Goal: Find specific page/section: Find specific page/section

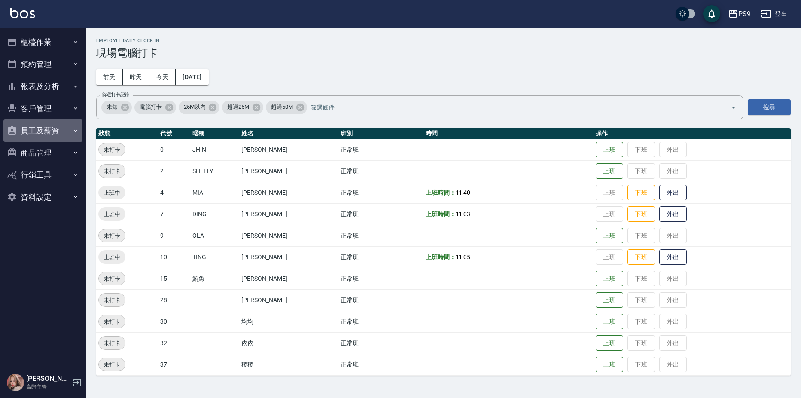
click at [49, 134] on button "員工及薪資" at bounding box center [42, 130] width 79 height 22
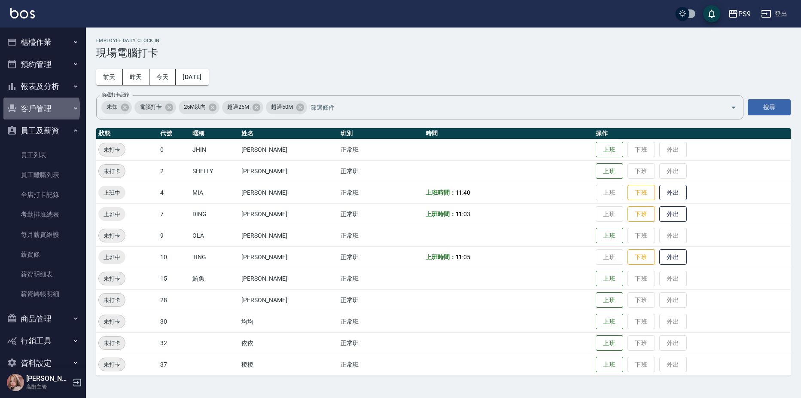
click at [34, 109] on button "客戶管理" at bounding box center [42, 108] width 79 height 22
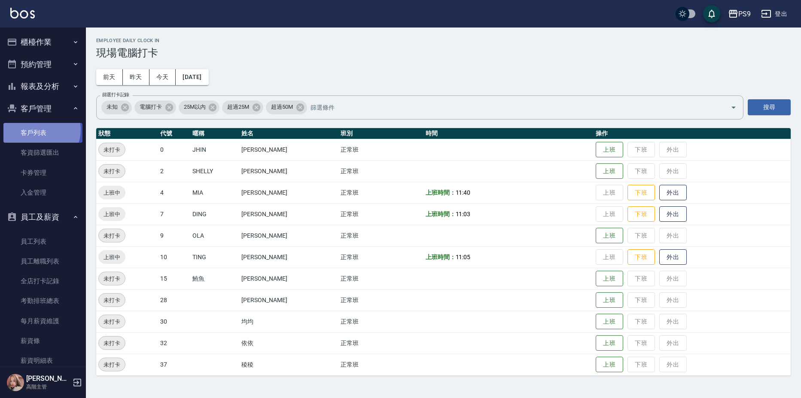
click at [39, 129] on link "客戶列表" at bounding box center [42, 133] width 79 height 20
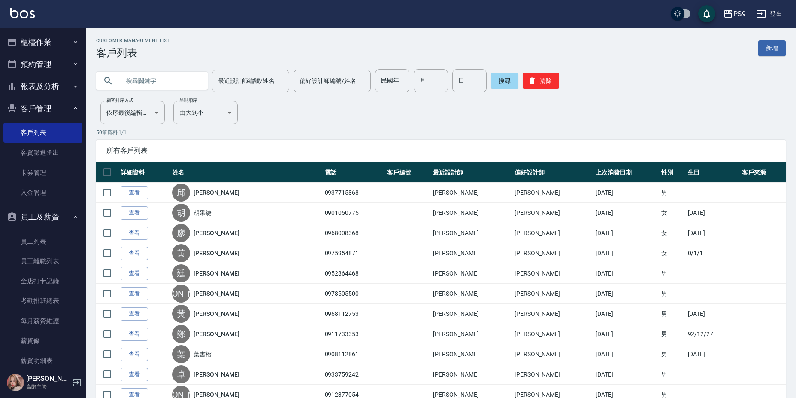
click at [171, 78] on input "text" at bounding box center [160, 80] width 81 height 23
type input "佳"
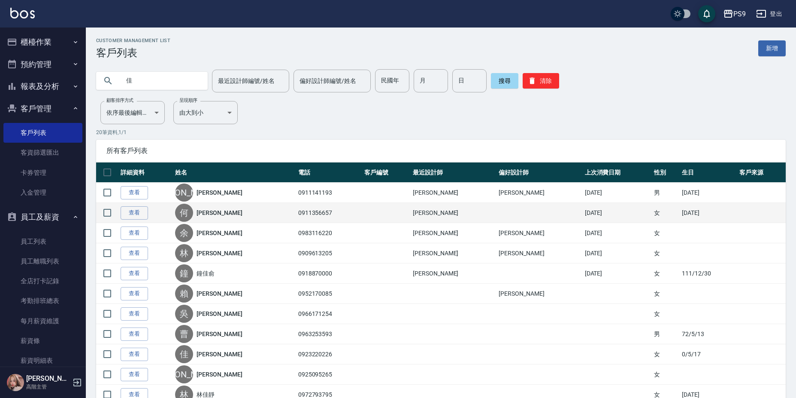
click at [222, 216] on link "[PERSON_NAME]" at bounding box center [220, 212] width 46 height 9
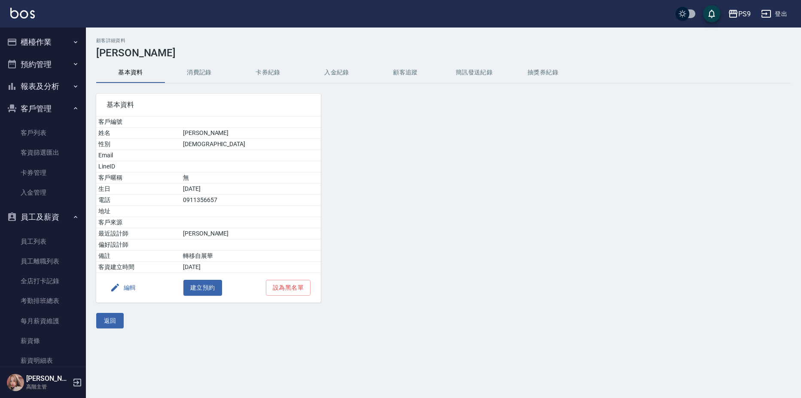
click at [335, 72] on button "入金紀錄" at bounding box center [336, 72] width 69 height 21
